Goal: Task Accomplishment & Management: Manage account settings

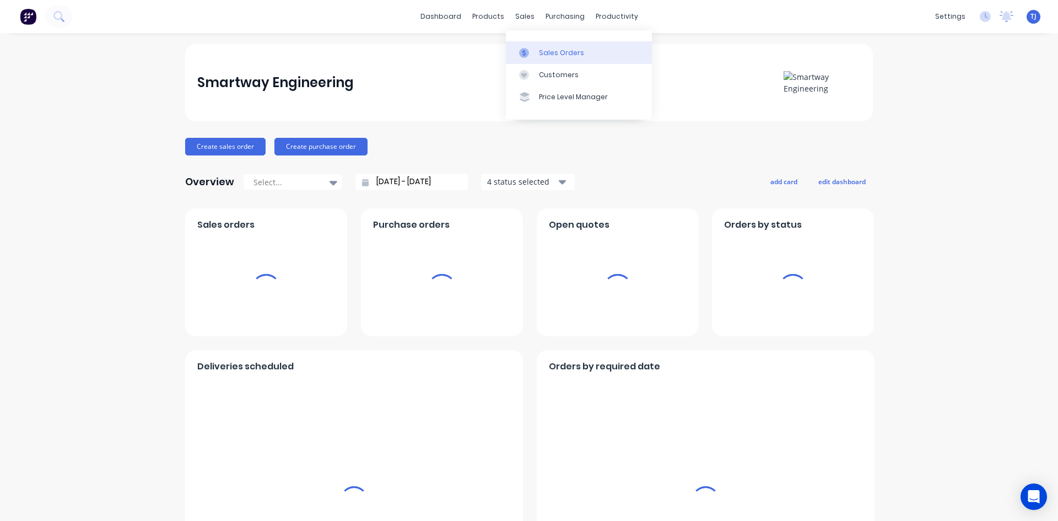
click at [531, 53] on div at bounding box center [527, 53] width 17 height 10
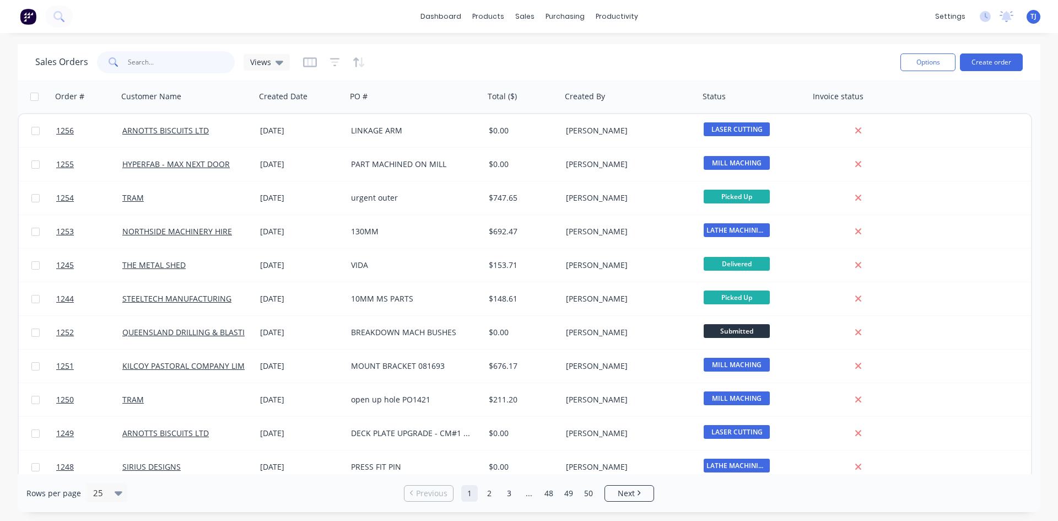
click at [149, 59] on input "text" at bounding box center [181, 62] width 107 height 22
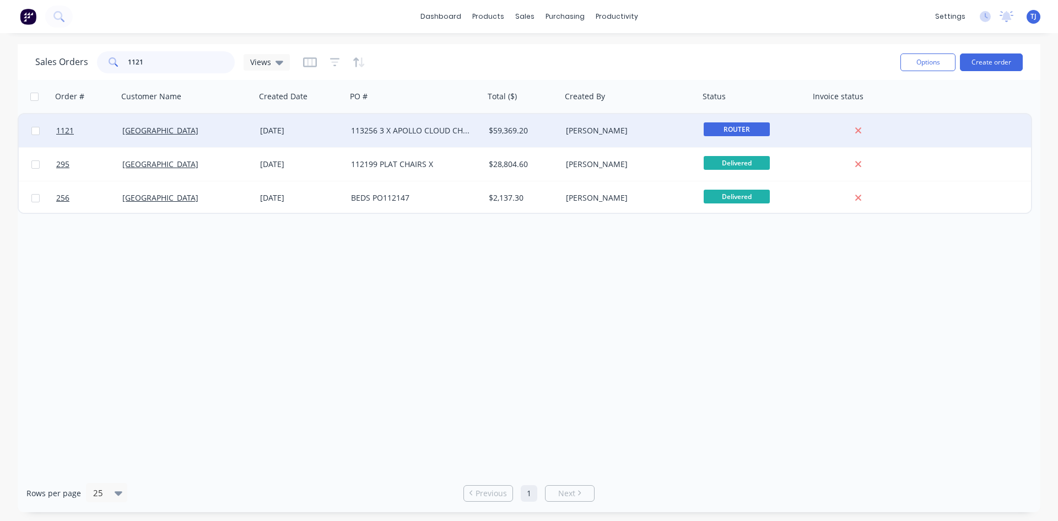
type input "1121"
click at [357, 126] on div "113256 3 X APOLLO CLOUD CHAIRS" at bounding box center [412, 130] width 122 height 11
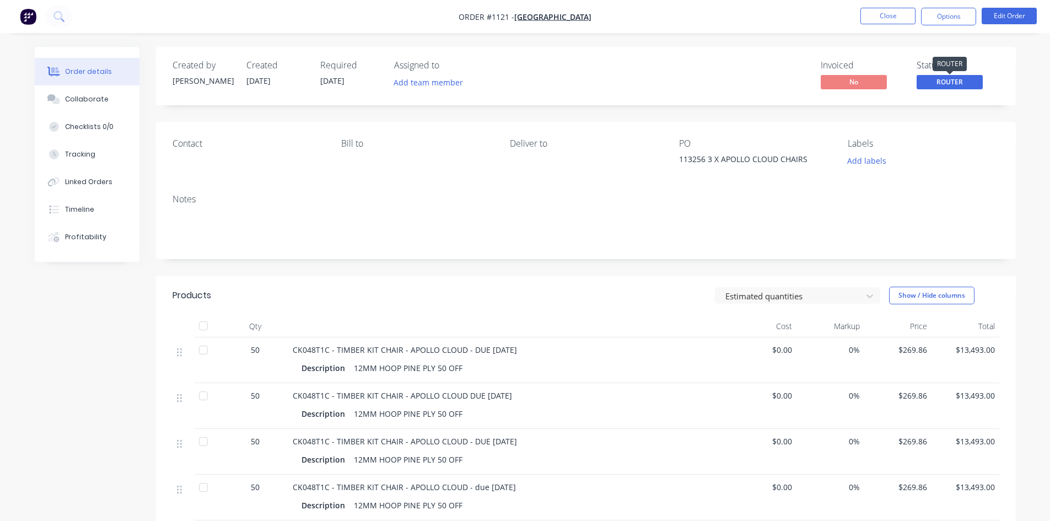
click at [972, 79] on span "ROUTER" at bounding box center [950, 82] width 66 height 14
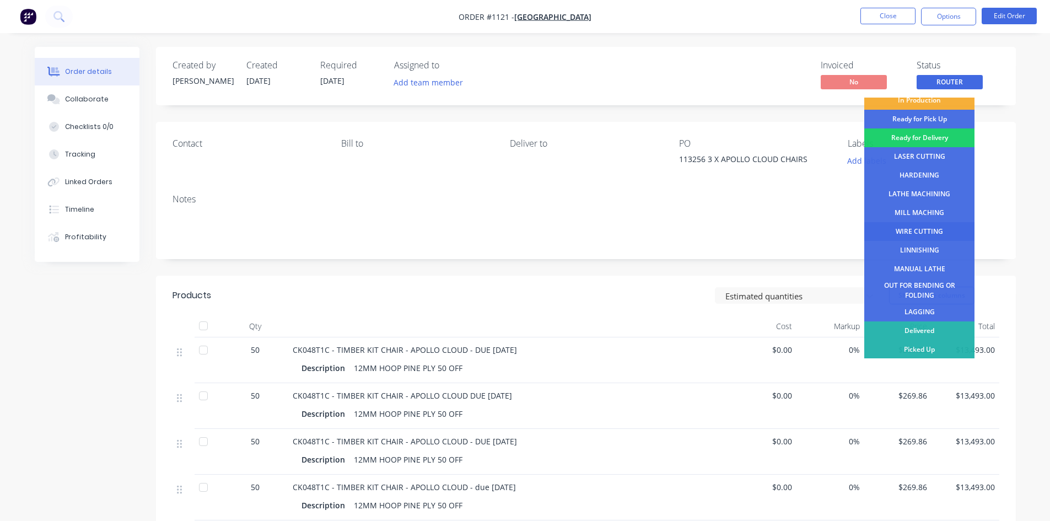
scroll to position [45, 0]
click at [926, 328] on div "Delivered" at bounding box center [919, 330] width 110 height 19
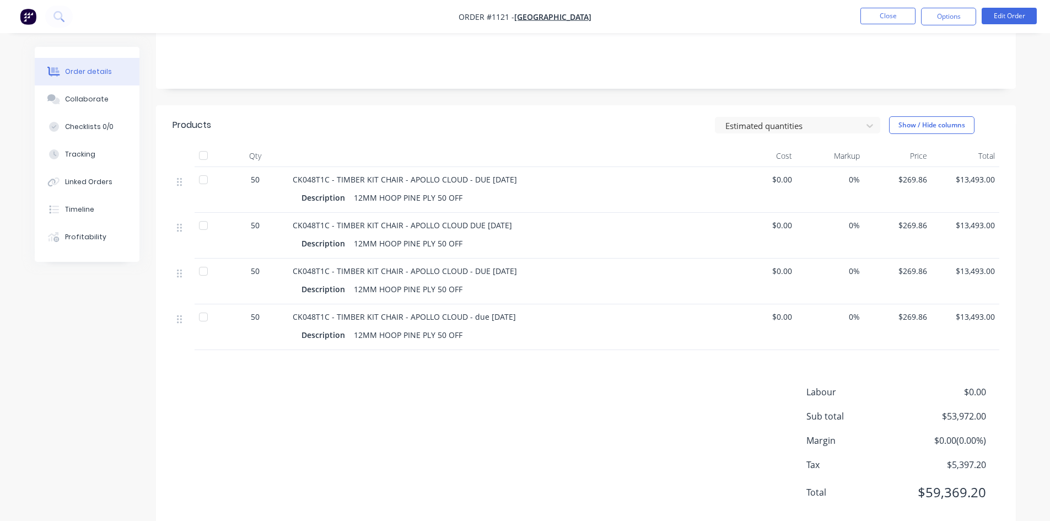
scroll to position [196, 0]
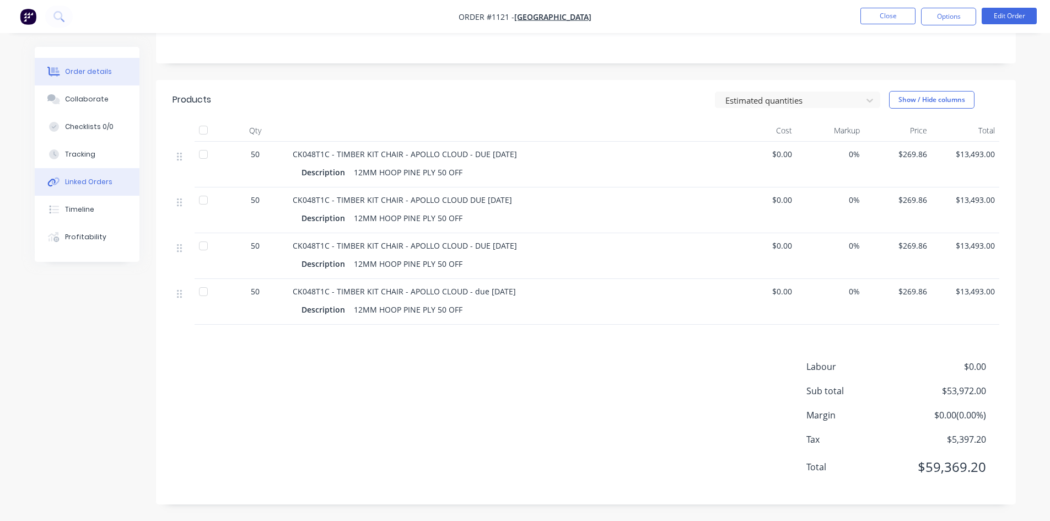
click at [107, 182] on div "Linked Orders" at bounding box center [88, 182] width 47 height 10
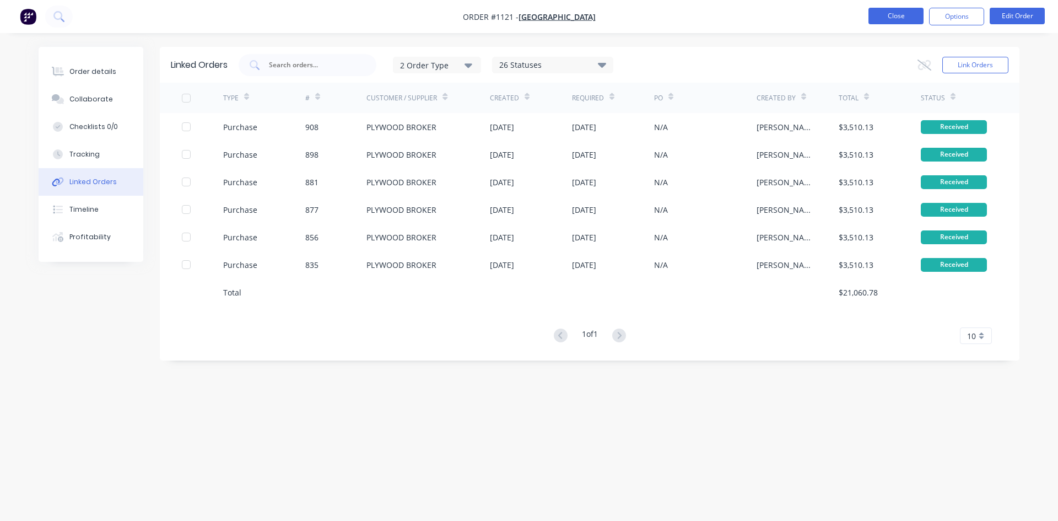
click at [886, 19] on button "Close" at bounding box center [896, 16] width 55 height 17
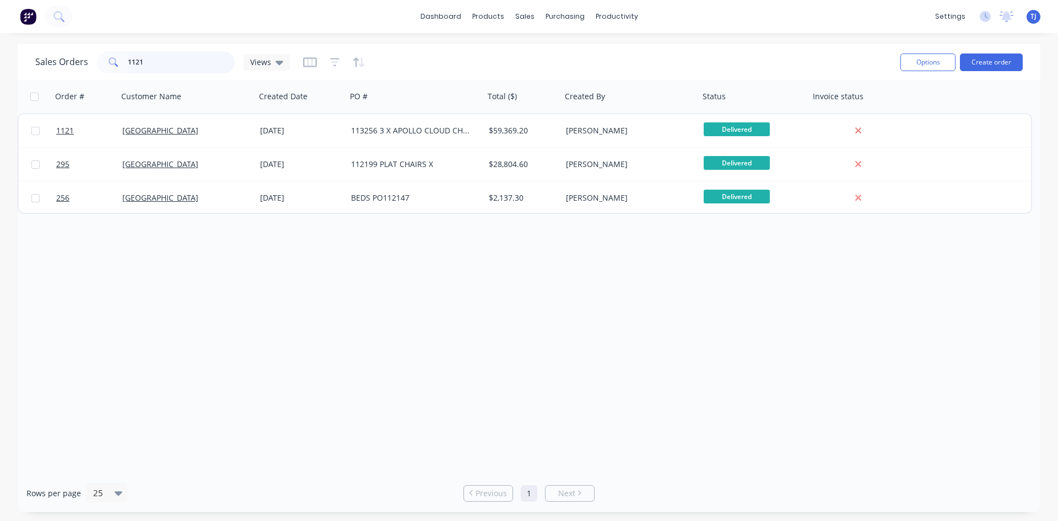
click at [160, 63] on input "1121" at bounding box center [181, 62] width 107 height 22
click at [163, 64] on input "1121" at bounding box center [181, 62] width 107 height 22
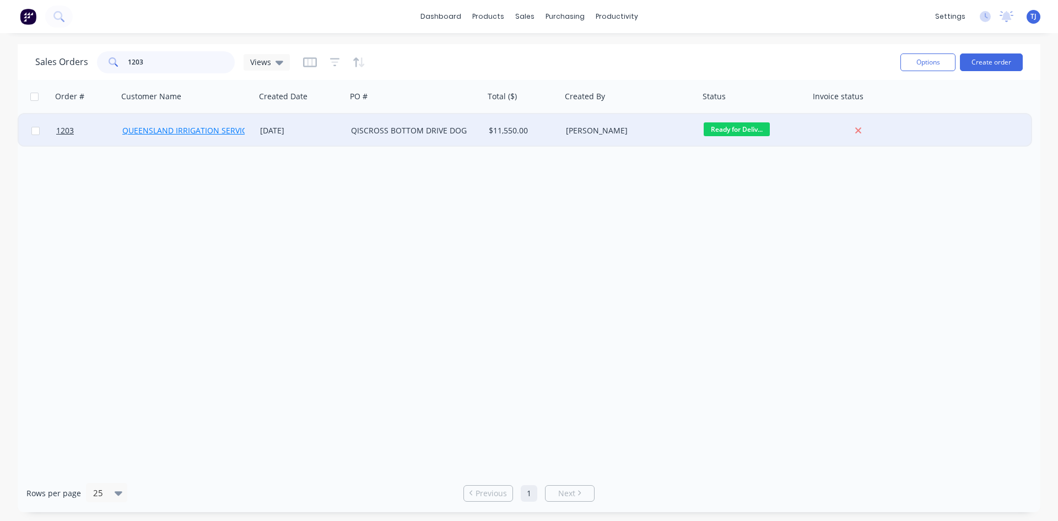
type input "1203"
click at [229, 127] on link "QUEENSLAND IRRIGATION SERVICES" at bounding box center [188, 130] width 133 height 10
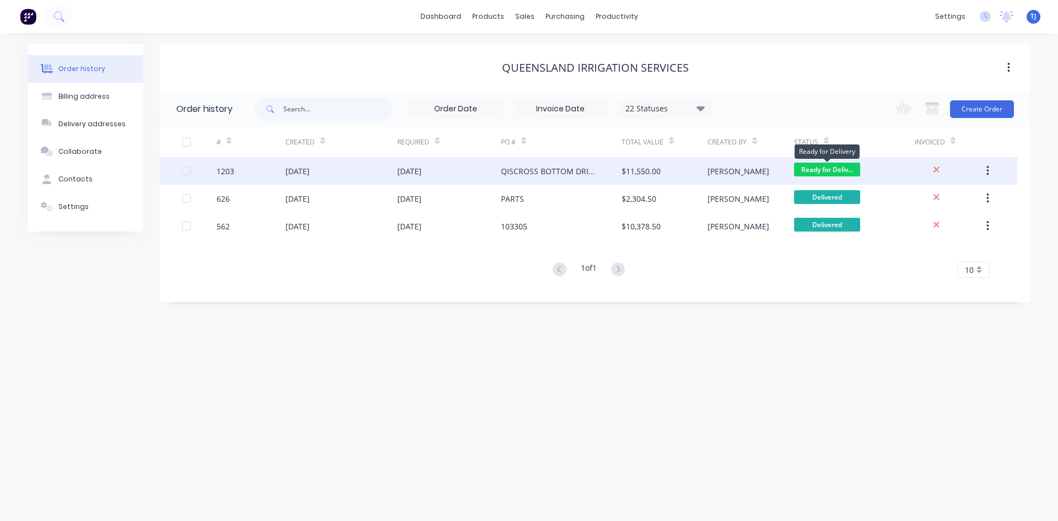
click at [844, 171] on span "Ready for Deliv..." at bounding box center [827, 170] width 66 height 14
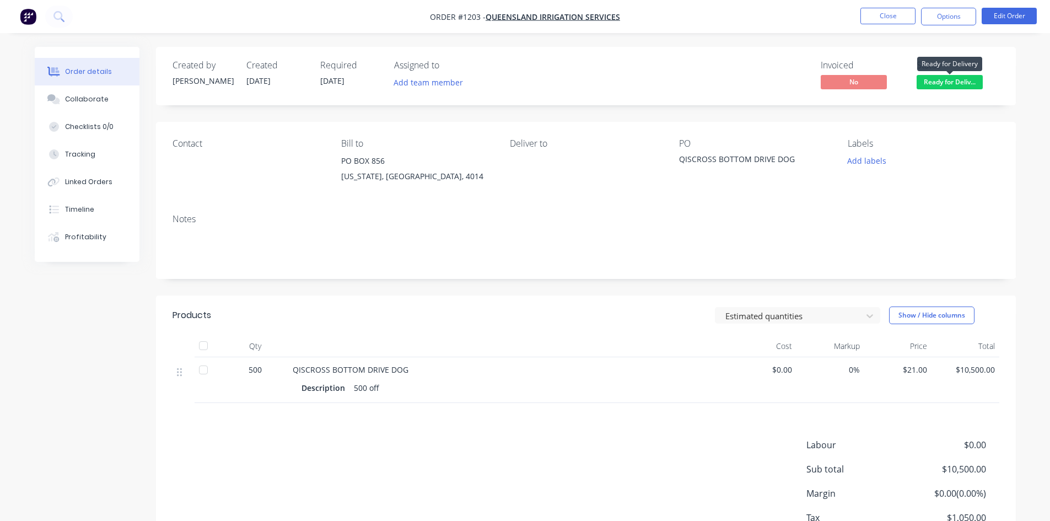
click at [958, 84] on span "Ready for Deliv..." at bounding box center [950, 82] width 66 height 14
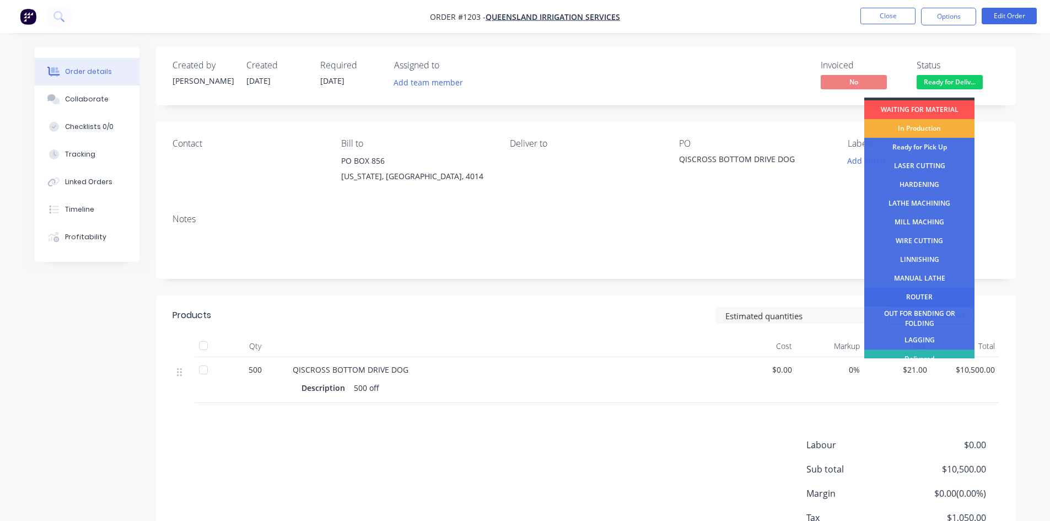
scroll to position [45, 0]
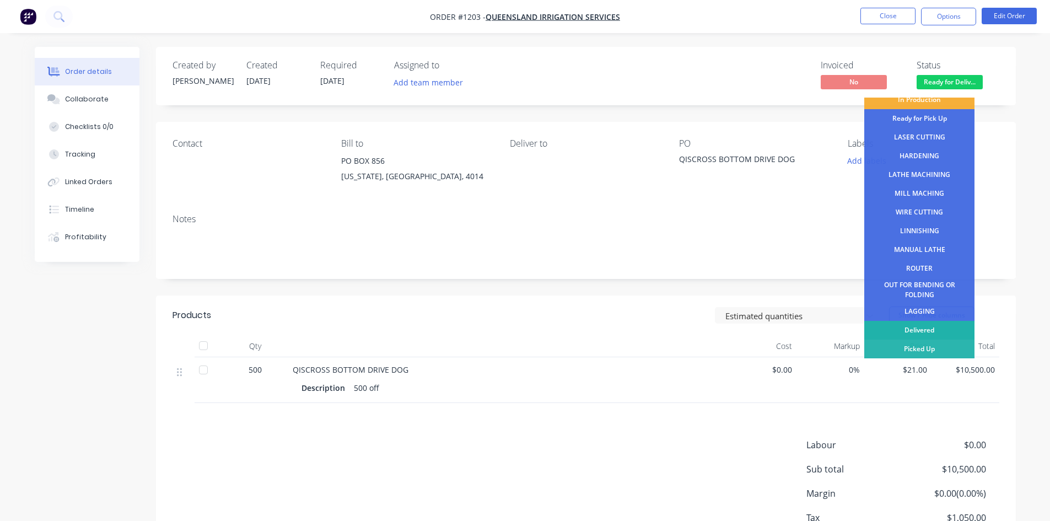
click at [940, 326] on div "Delivered" at bounding box center [919, 330] width 110 height 19
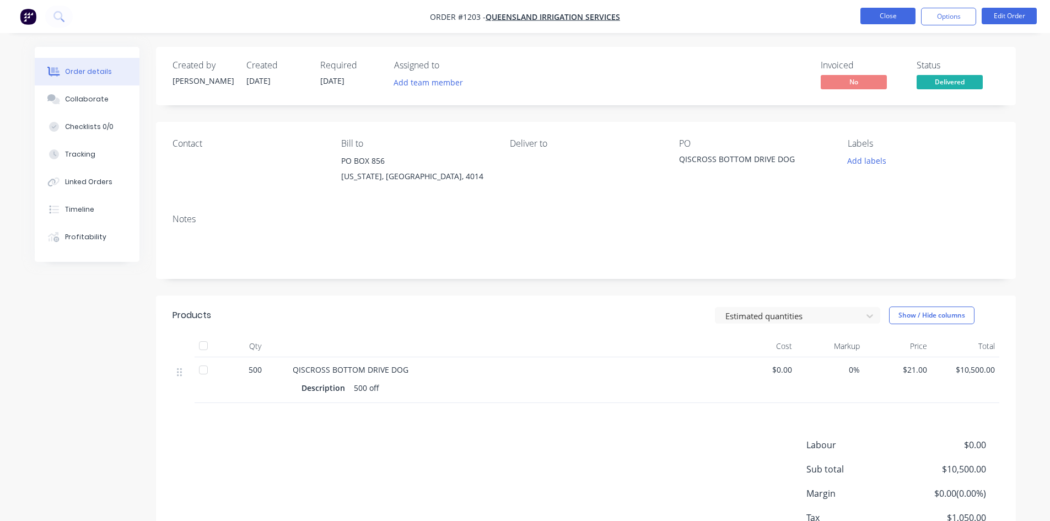
click at [883, 16] on button "Close" at bounding box center [887, 16] width 55 height 17
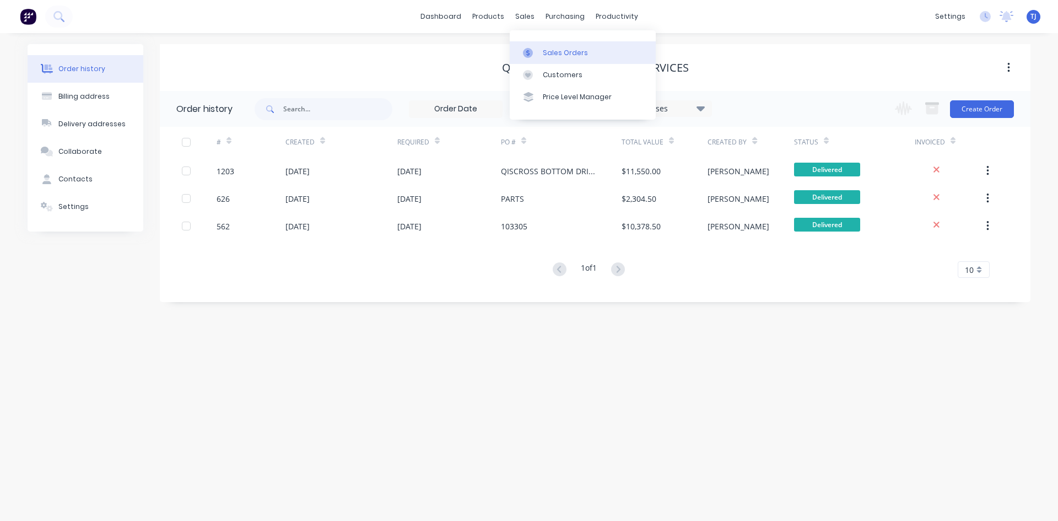
click at [554, 50] on div "Sales Orders" at bounding box center [565, 53] width 45 height 10
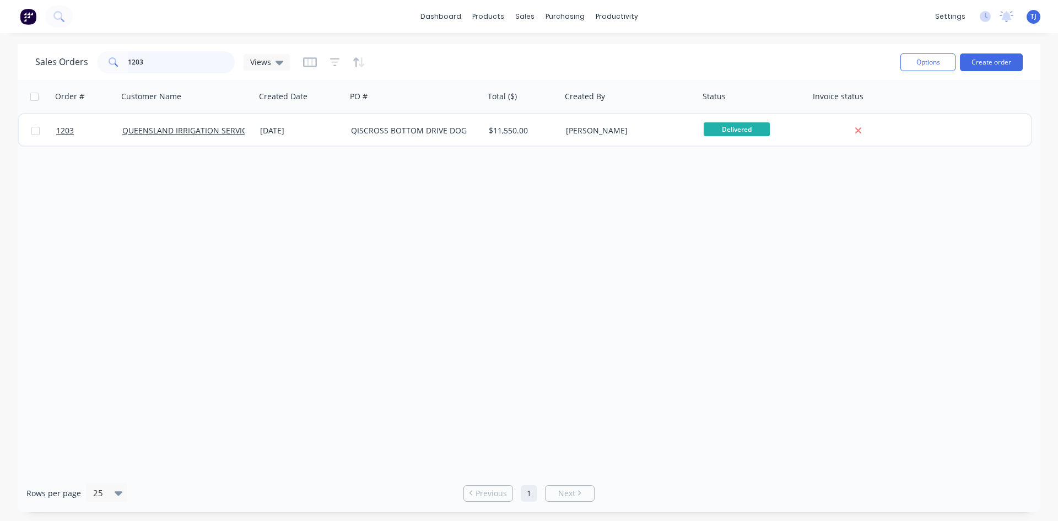
click at [134, 56] on input "1203" at bounding box center [181, 62] width 107 height 22
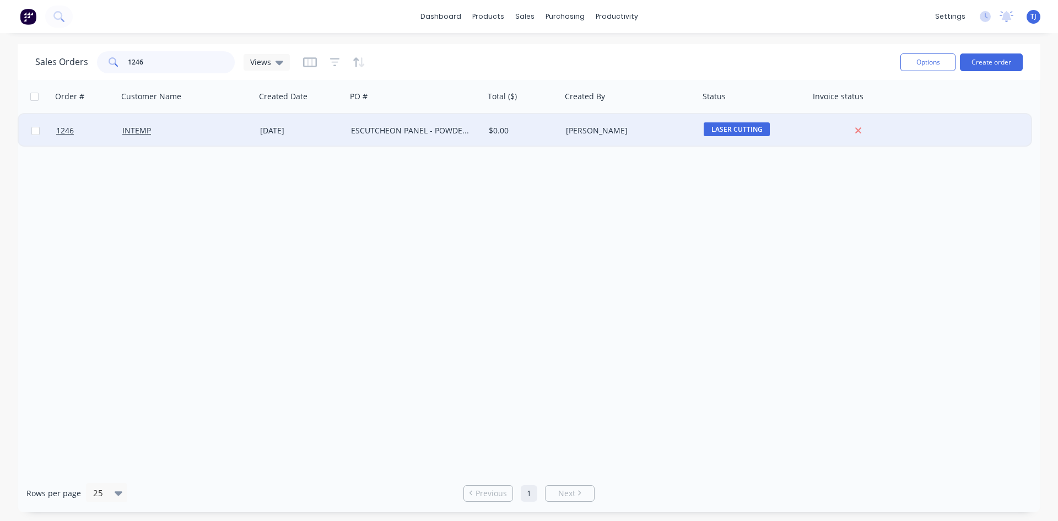
type input "1246"
click at [407, 126] on div "ESCUTCHEON PANEL - POWDER COATED" at bounding box center [412, 130] width 122 height 11
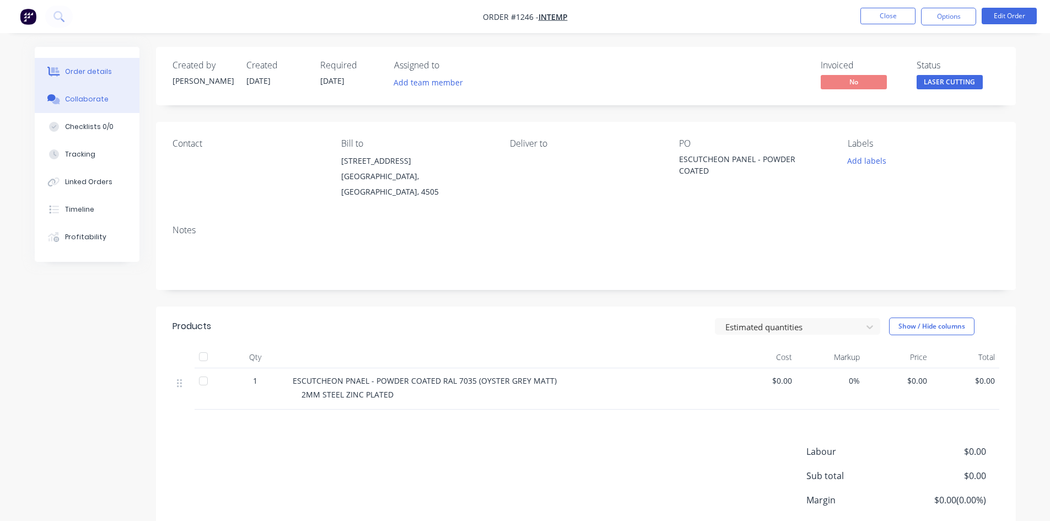
click at [78, 101] on div "Collaborate" at bounding box center [87, 99] width 44 height 10
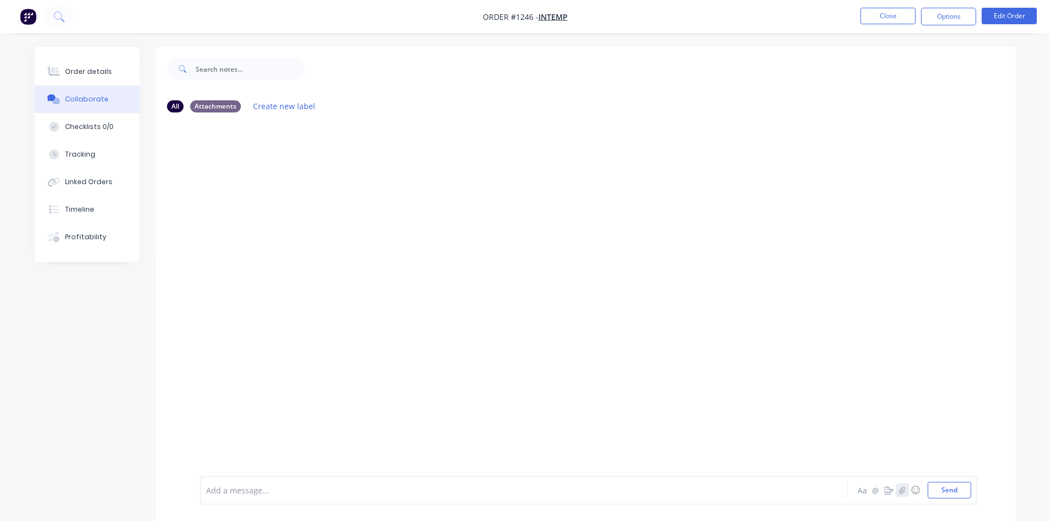
click at [905, 486] on icon "button" at bounding box center [901, 490] width 7 height 8
click at [909, 462] on div at bounding box center [588, 453] width 765 height 56
click at [935, 486] on button "Send" at bounding box center [950, 490] width 44 height 17
click at [68, 68] on div "Order details" at bounding box center [88, 72] width 47 height 10
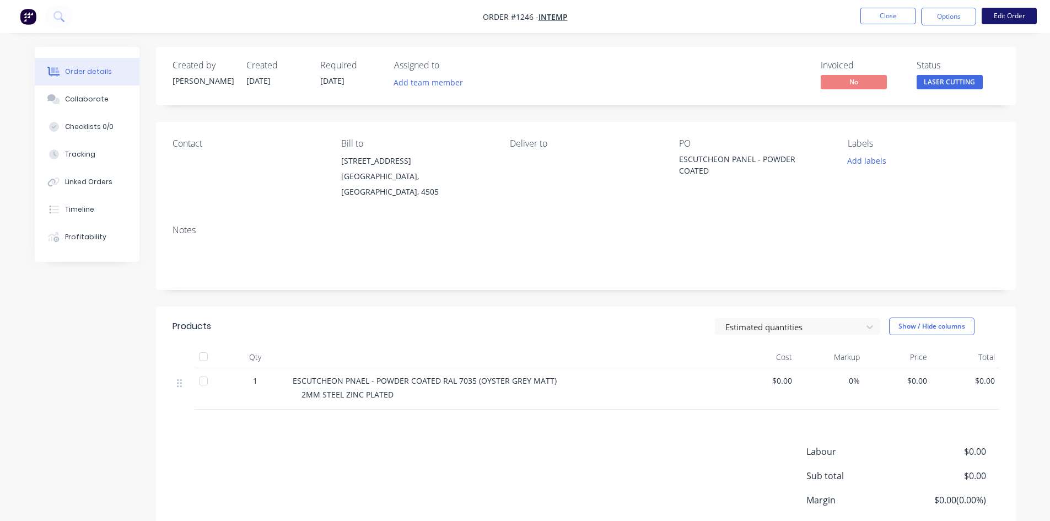
click at [1027, 11] on button "Edit Order" at bounding box center [1009, 16] width 55 height 17
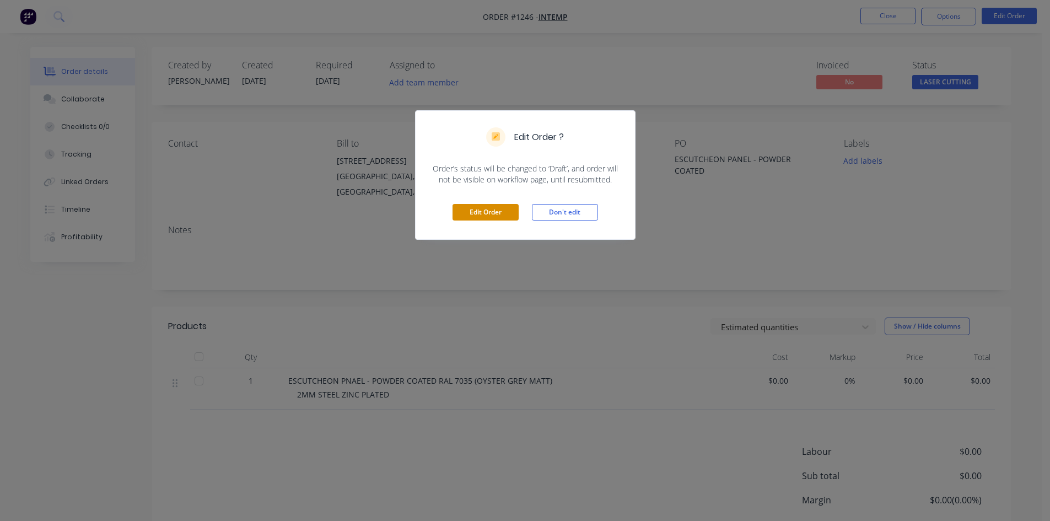
click at [483, 218] on button "Edit Order" at bounding box center [485, 212] width 66 height 17
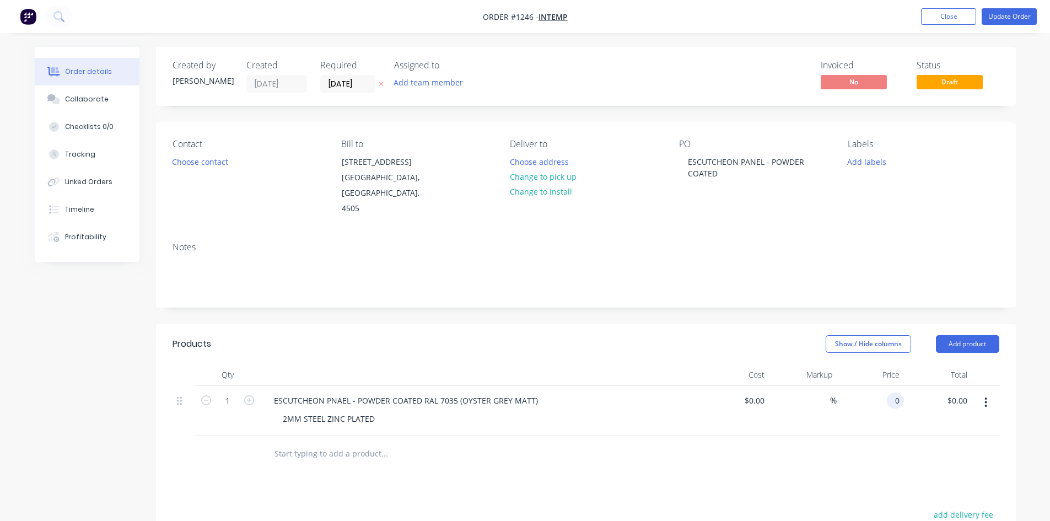
click at [896, 392] on input "0" at bounding box center [897, 400] width 13 height 16
type input "52.84"
type input "0.00"
type input "$52.84"
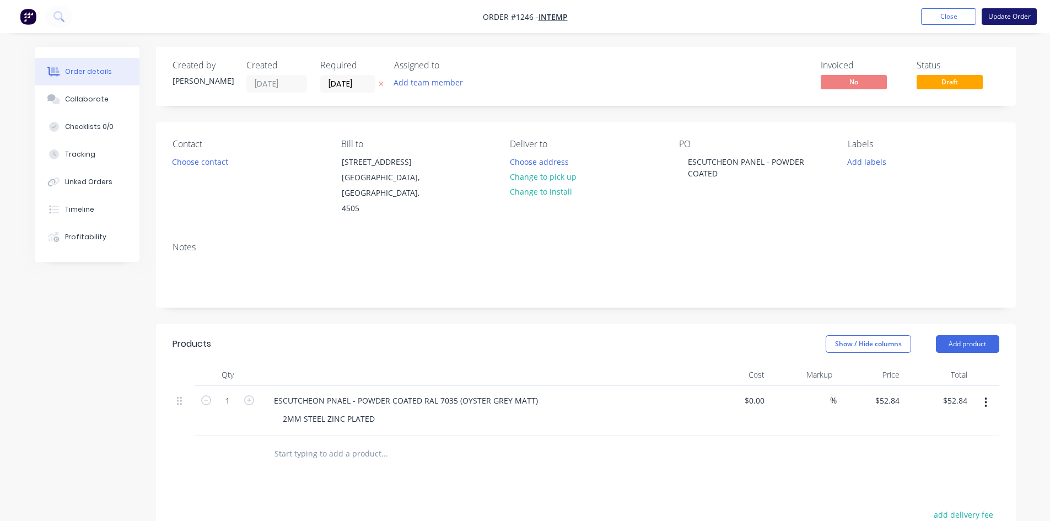
click at [1015, 13] on button "Update Order" at bounding box center [1009, 16] width 55 height 17
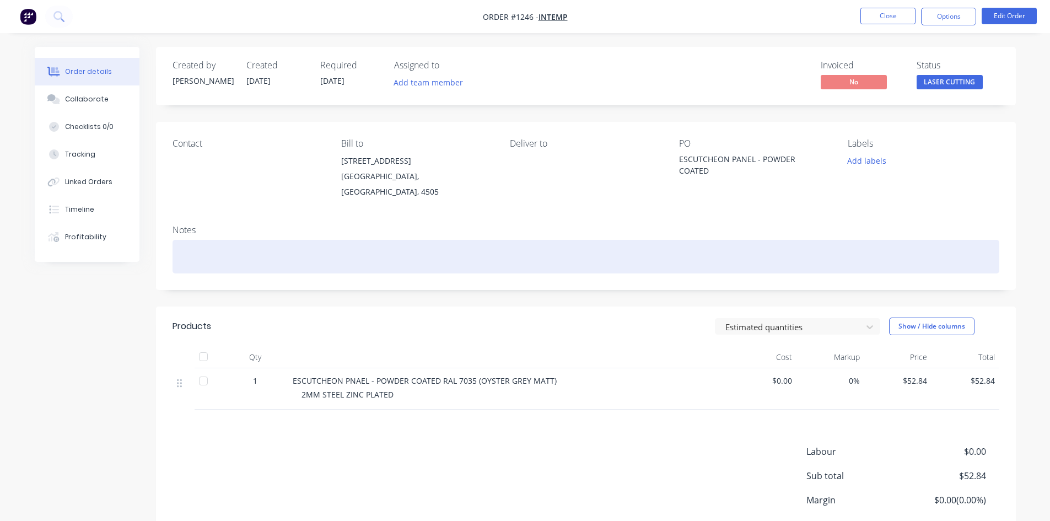
click at [211, 240] on div at bounding box center [586, 257] width 827 height 34
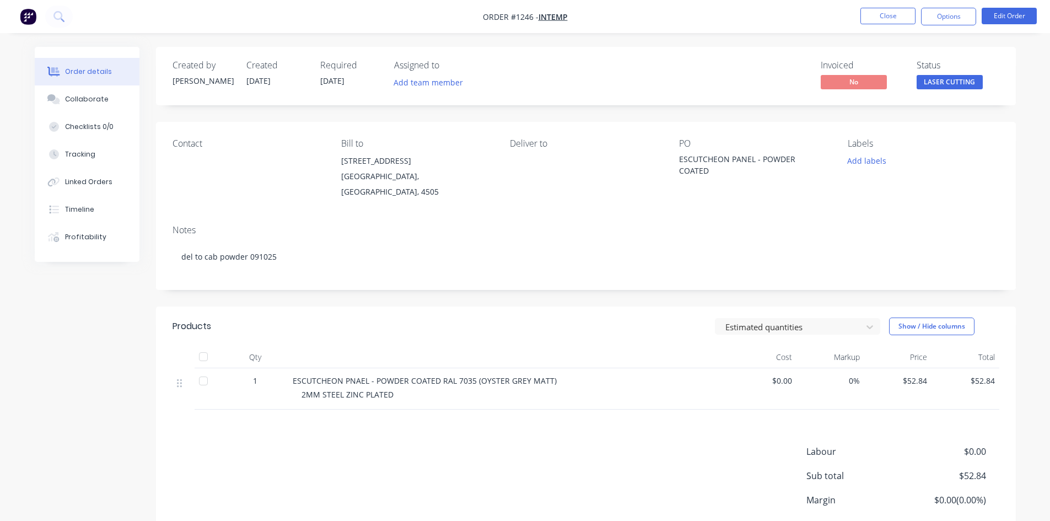
click at [929, 80] on span "LASER CUTTING" at bounding box center [950, 82] width 66 height 14
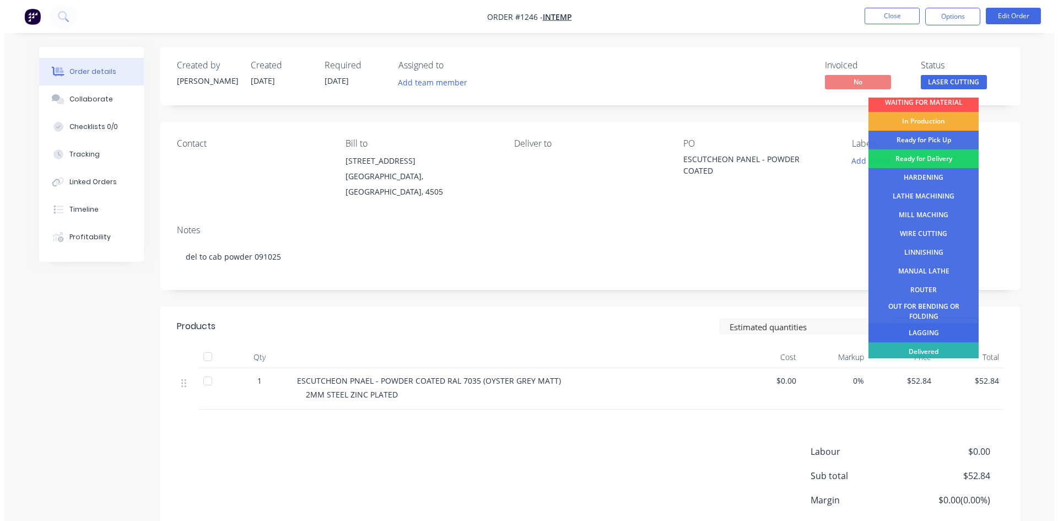
scroll to position [45, 0]
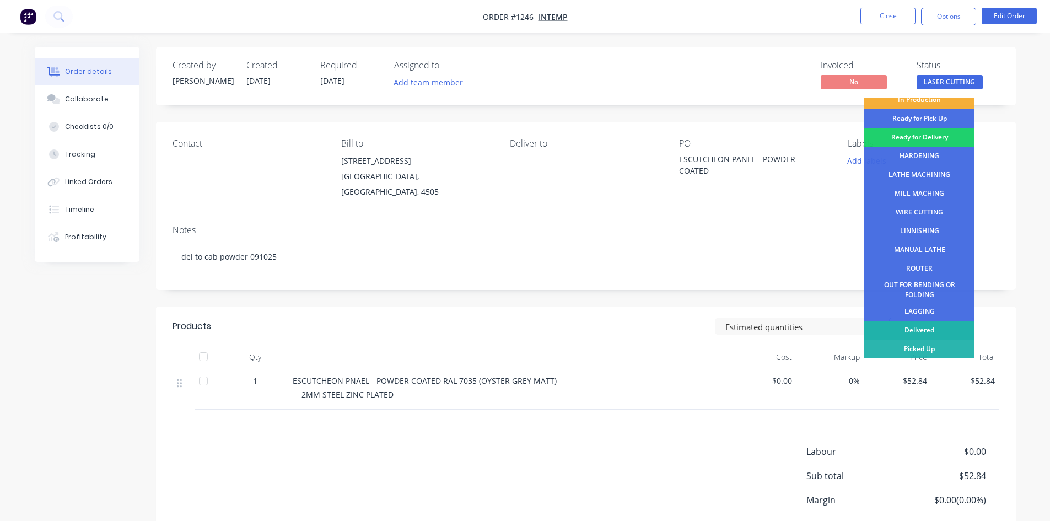
click at [939, 324] on div "Delivered" at bounding box center [919, 330] width 110 height 19
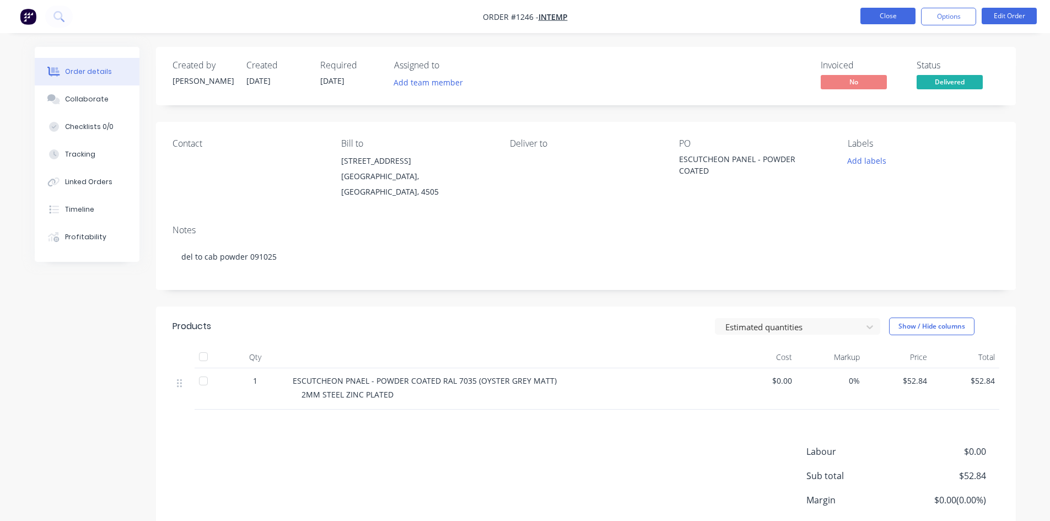
click at [898, 14] on button "Close" at bounding box center [887, 16] width 55 height 17
